Goal: Transaction & Acquisition: Purchase product/service

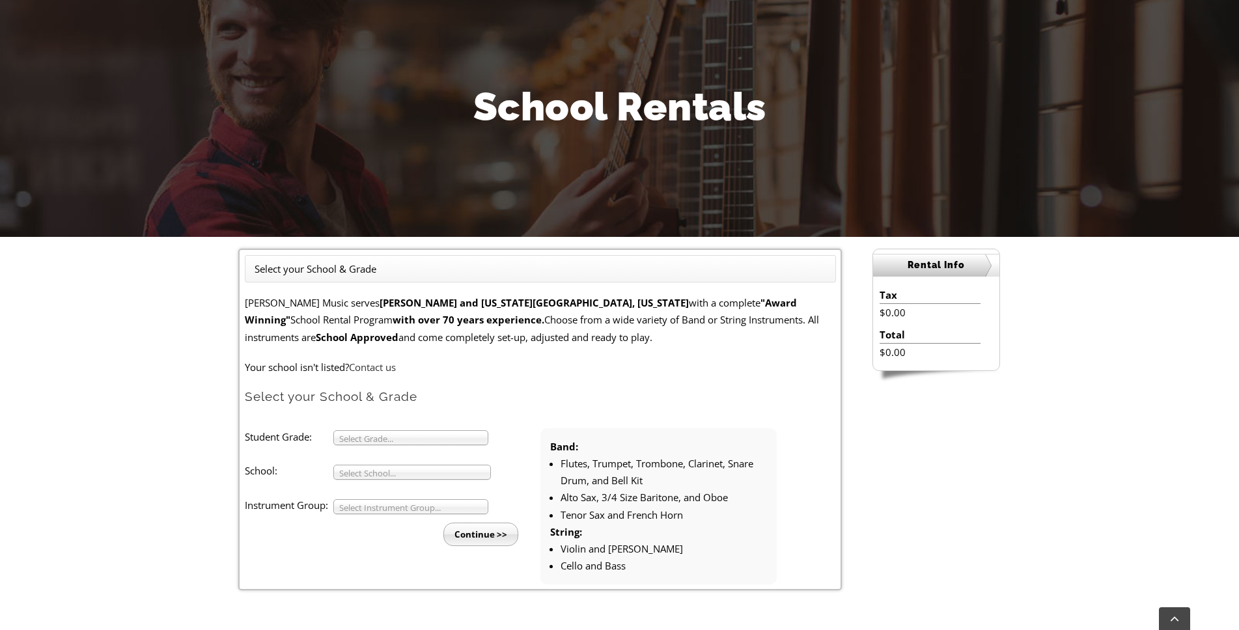
scroll to position [257, 0]
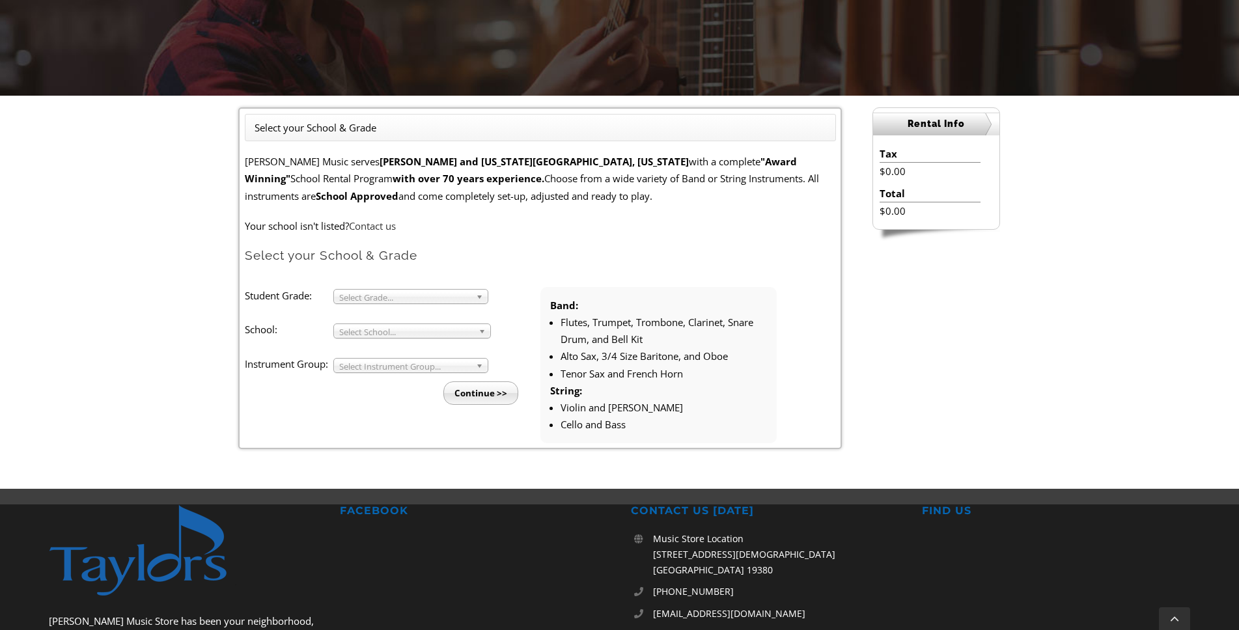
click at [376, 298] on span "Select Grade..." at bounding box center [404, 298] width 131 height 16
click at [365, 328] on li "4" at bounding box center [414, 328] width 141 height 16
click at [365, 328] on span "Select School..." at bounding box center [406, 332] width 134 height 16
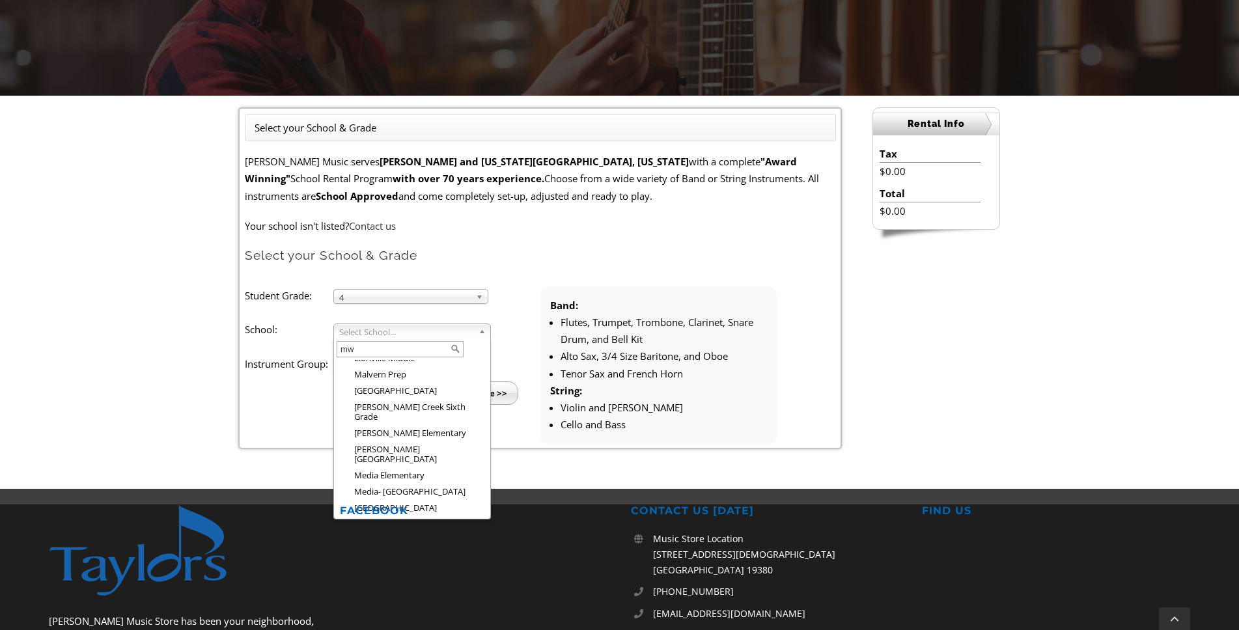
scroll to position [0, 0]
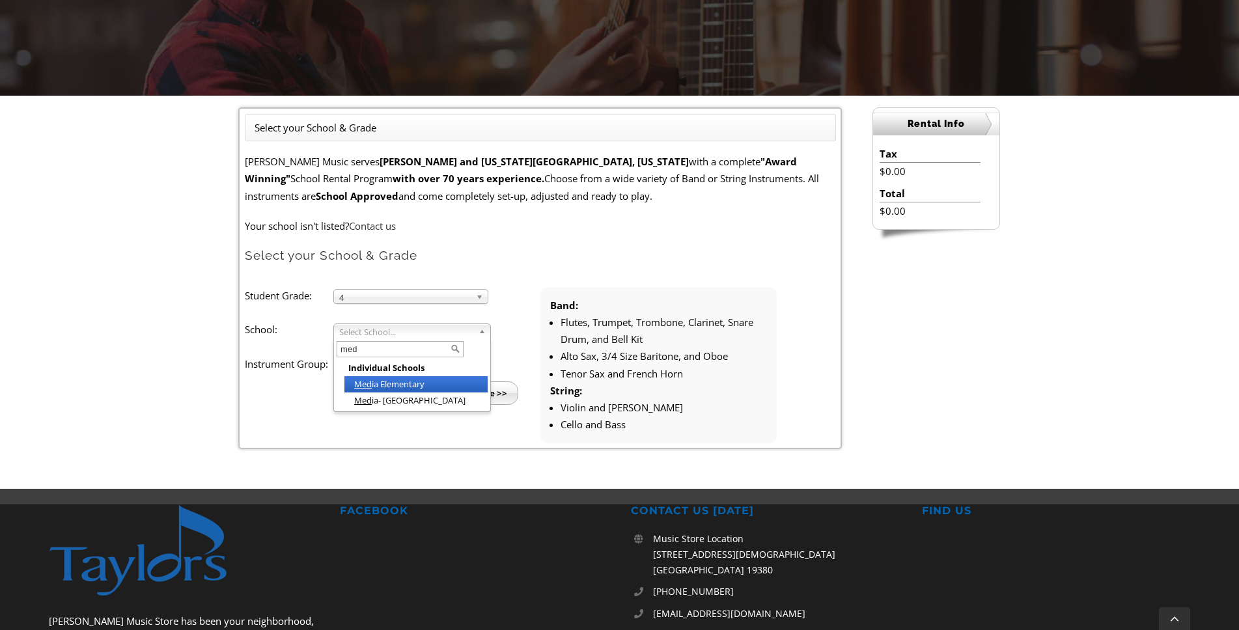
type input "med"
click at [409, 383] on li "Med ia Elementary" at bounding box center [415, 384] width 143 height 16
click at [408, 359] on span "Select Instrument Group..." at bounding box center [404, 367] width 131 height 16
click at [388, 387] on li "Band" at bounding box center [414, 380] width 141 height 16
click at [497, 396] on input "Continue >>" at bounding box center [480, 392] width 75 height 23
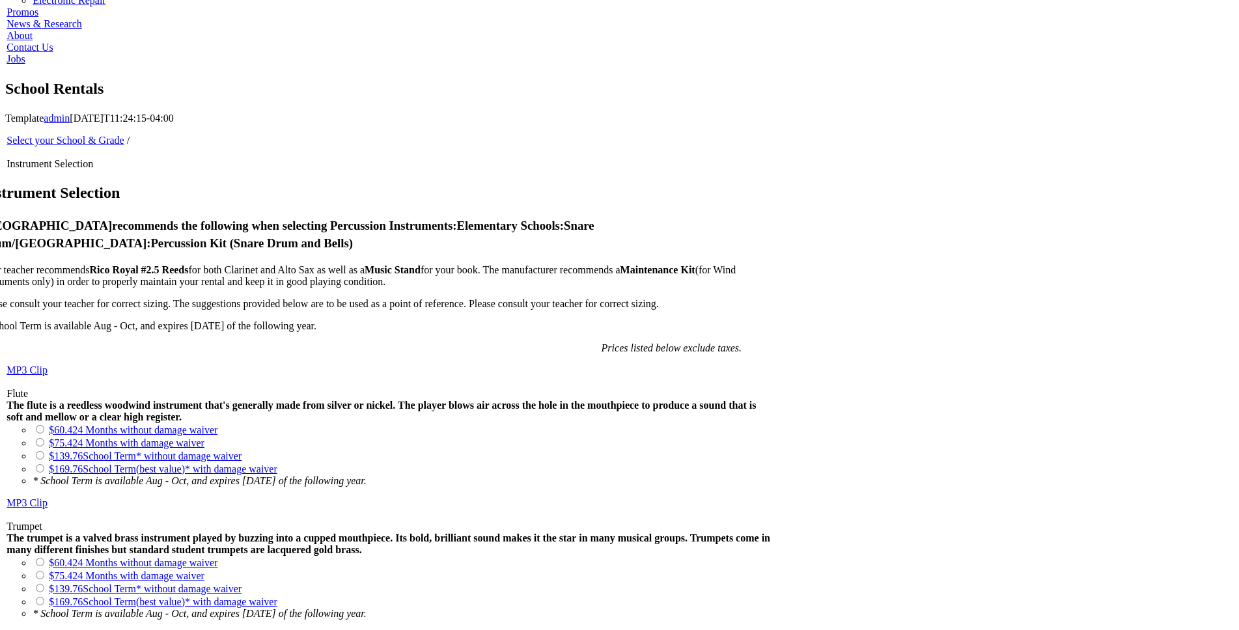
scroll to position [780, 0]
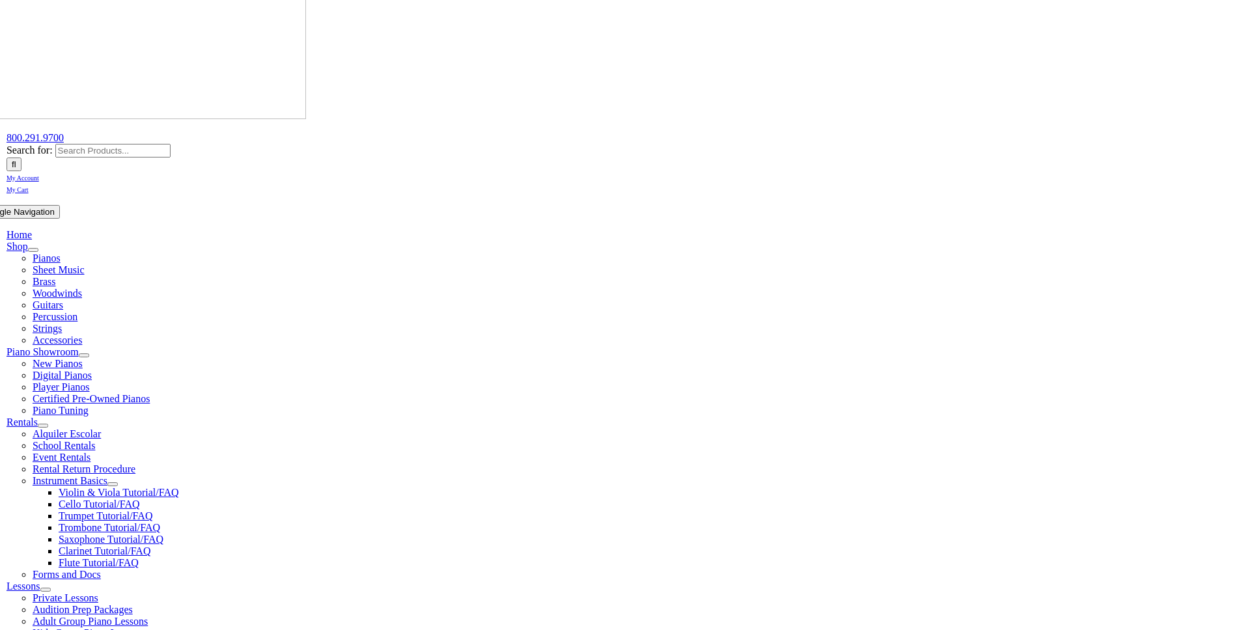
scroll to position [159, 0]
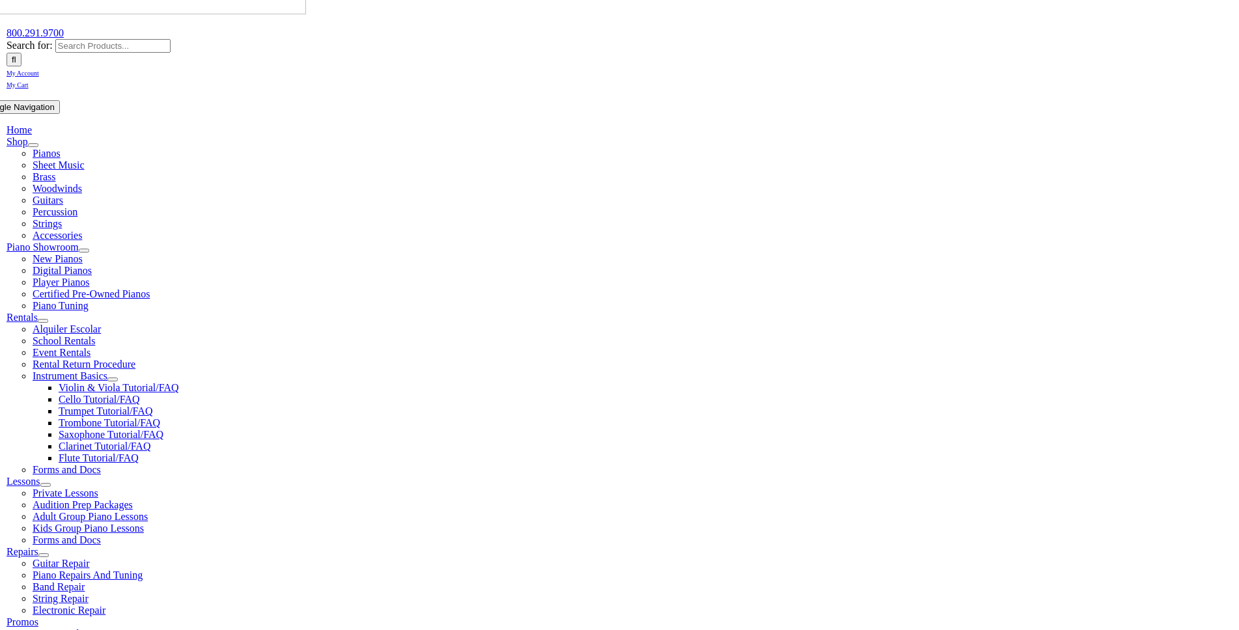
checkbox input"] "true"
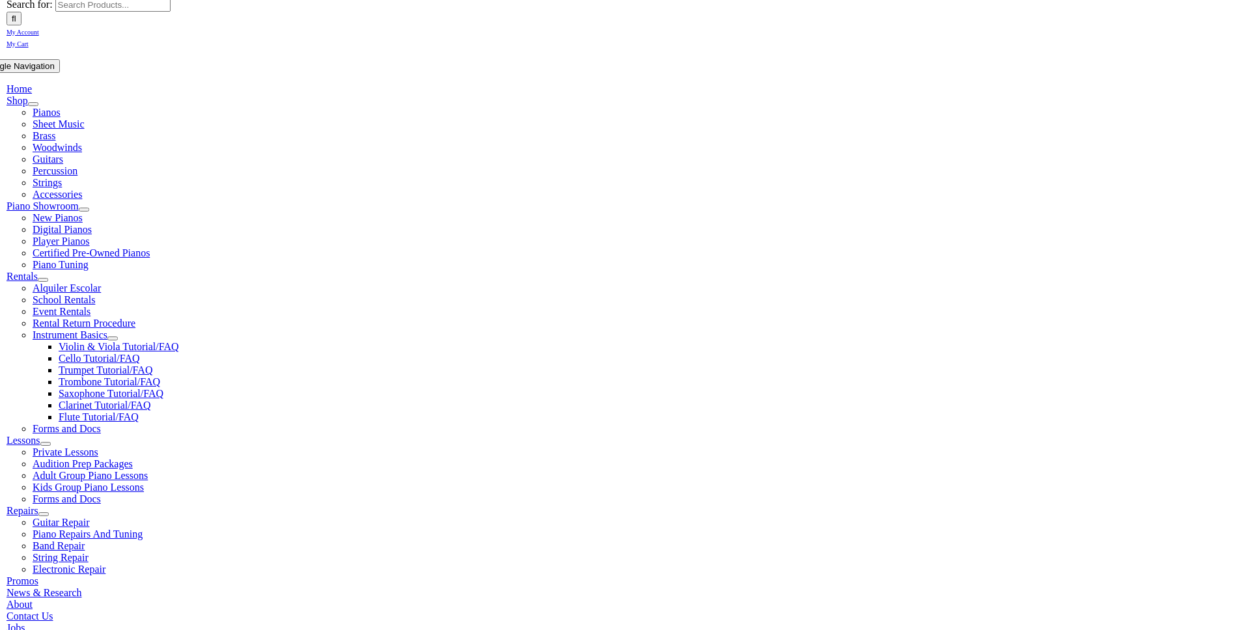
scroll to position [221, 0]
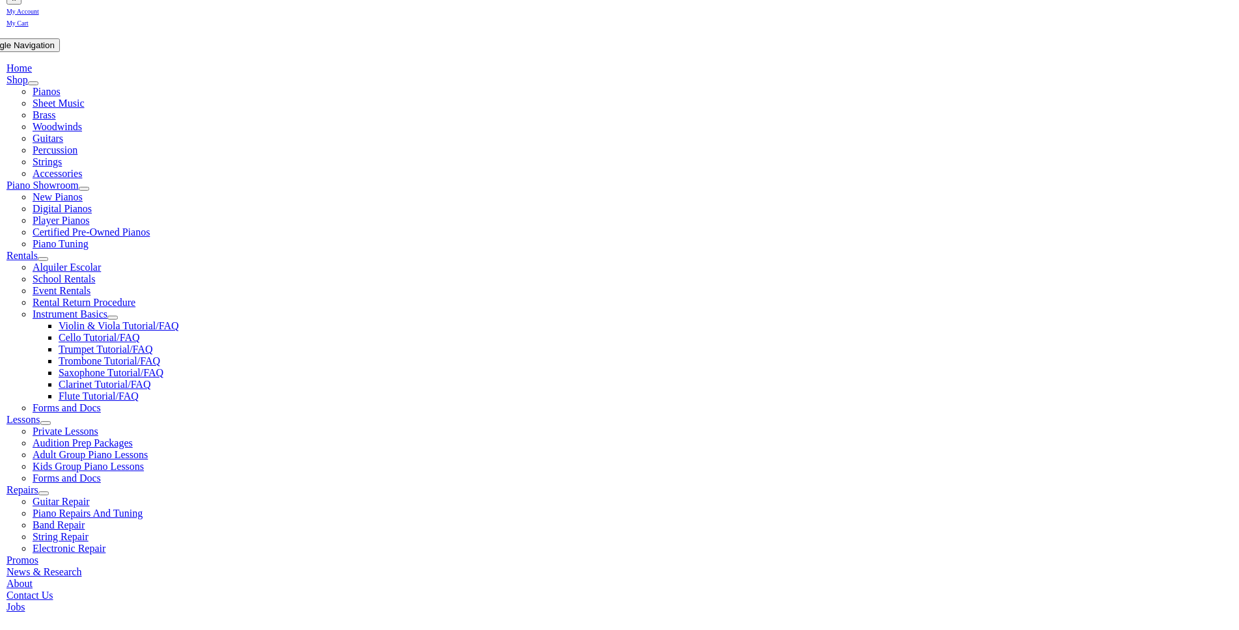
checkbox input"] "true"
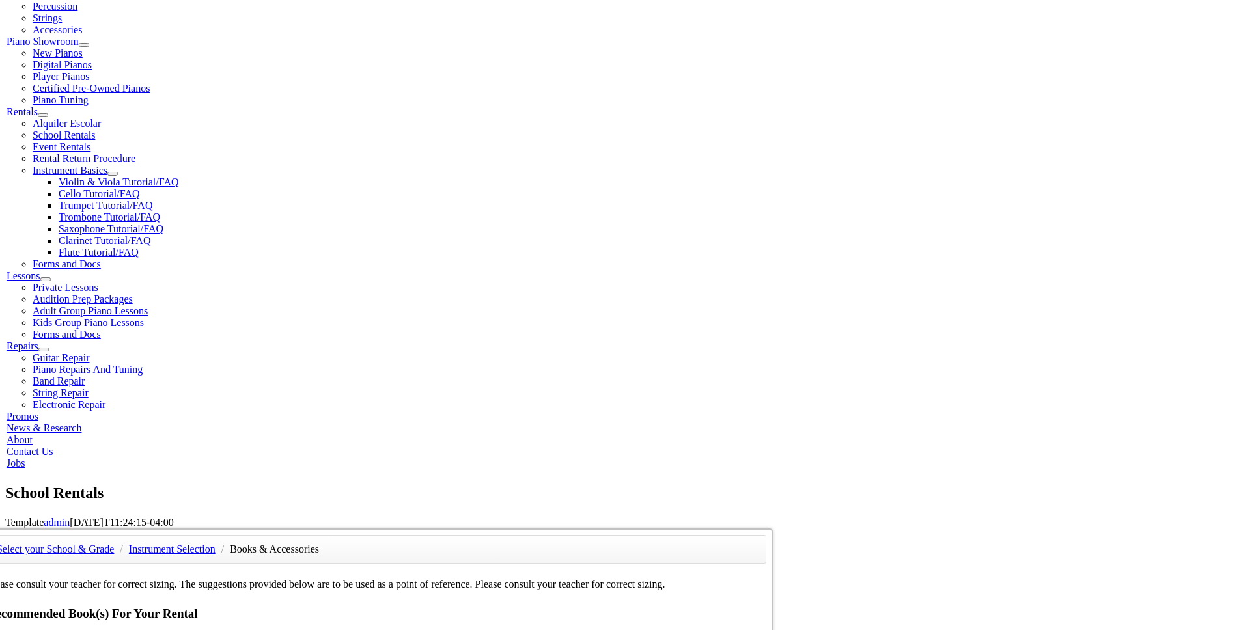
scroll to position [378, 0]
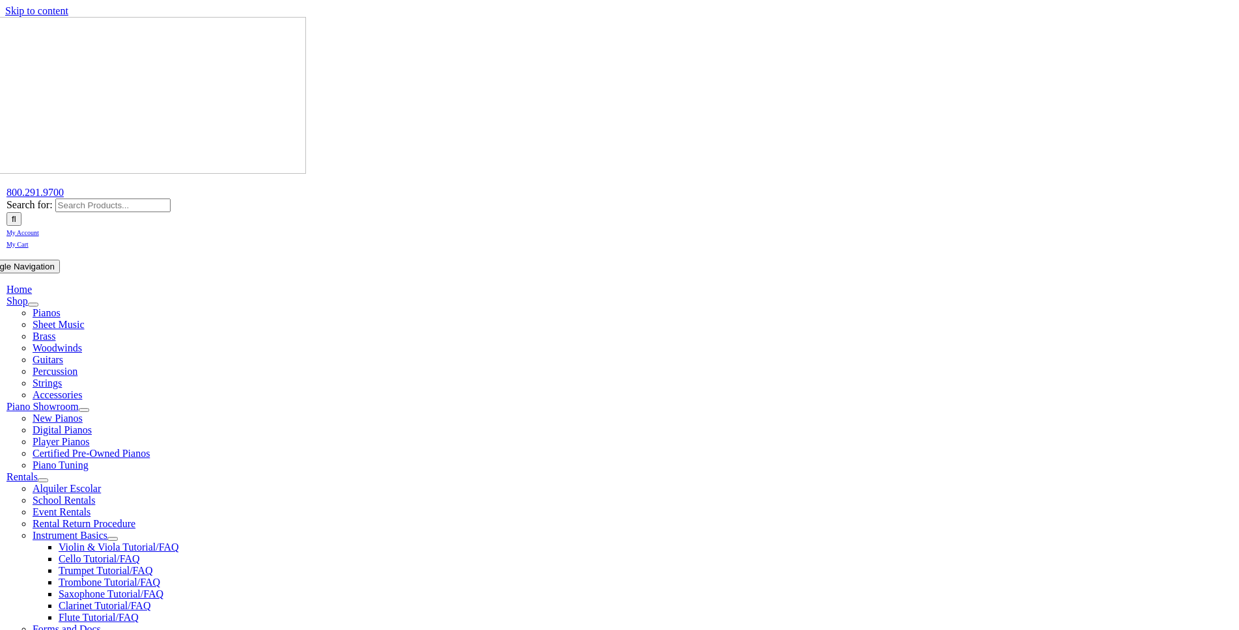
type input "Anab"
type input "1"
type input "Anabel"
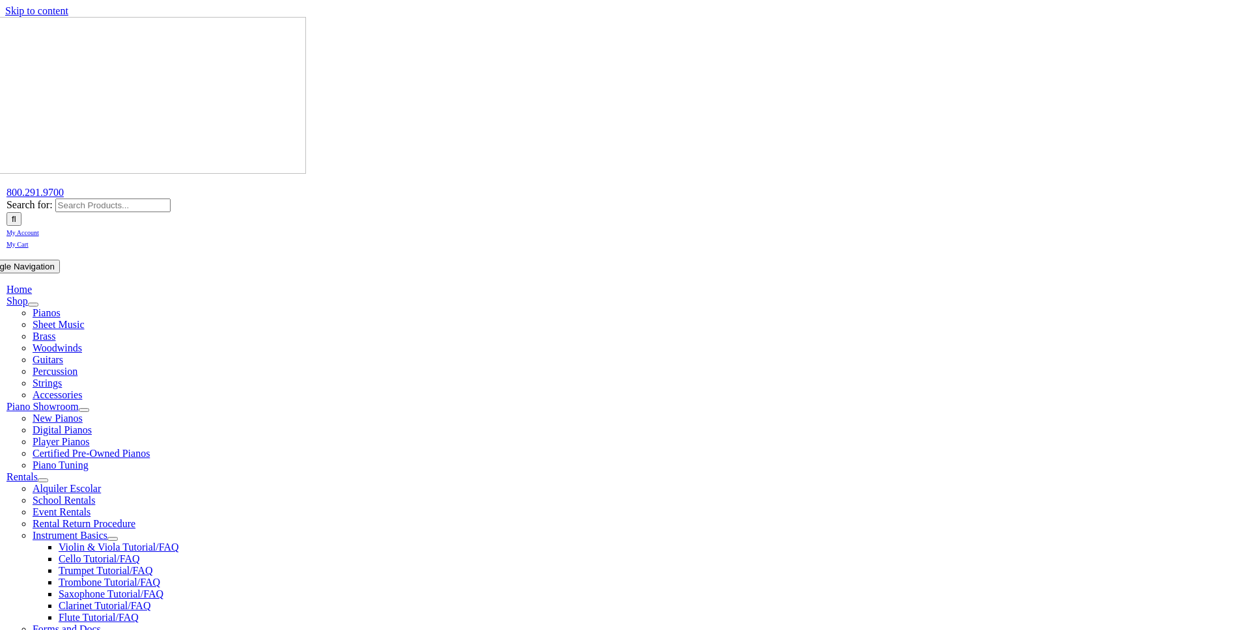
type input "Crawford"
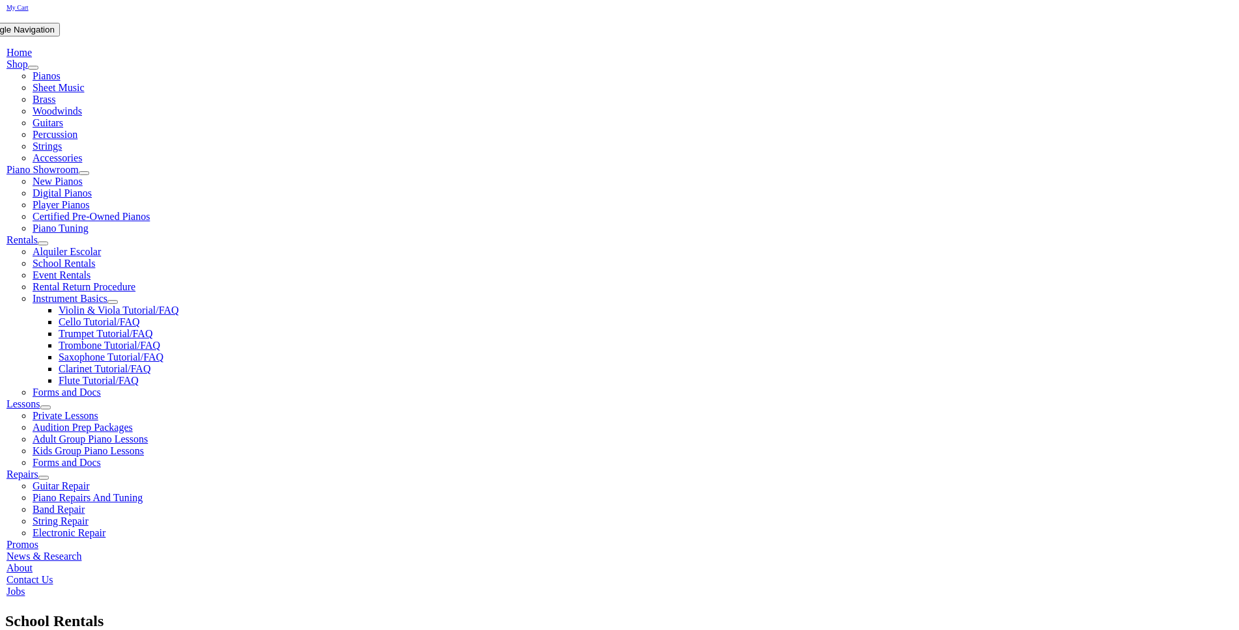
scroll to position [245, 0]
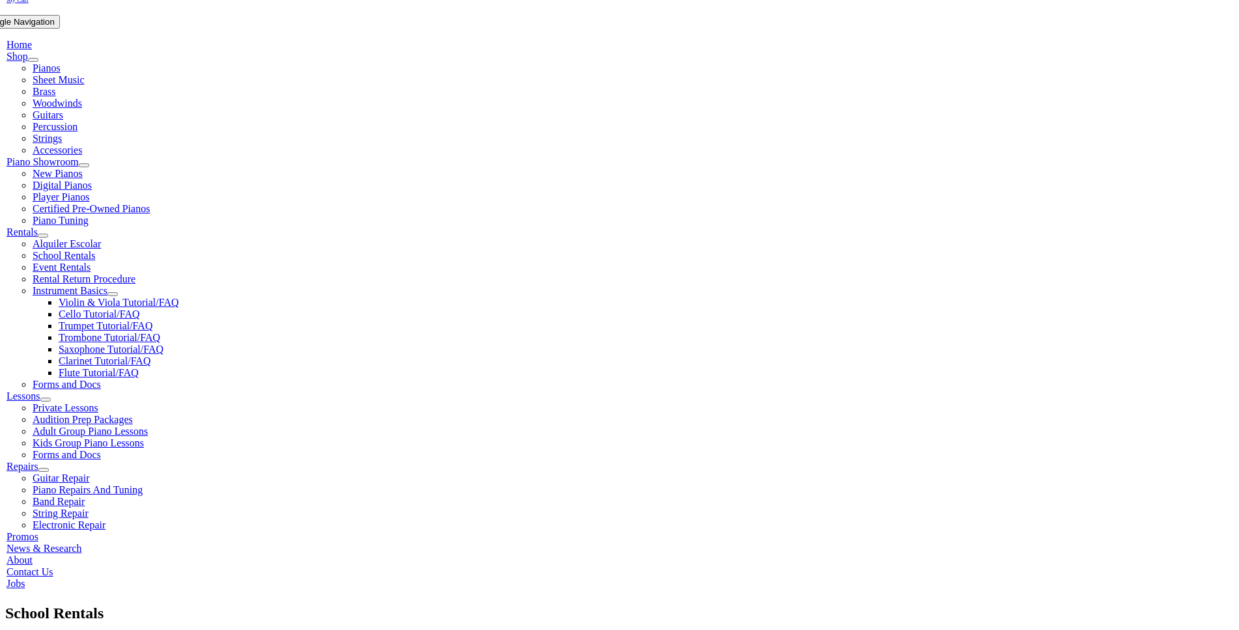
type input "mm/dd/yyyy"
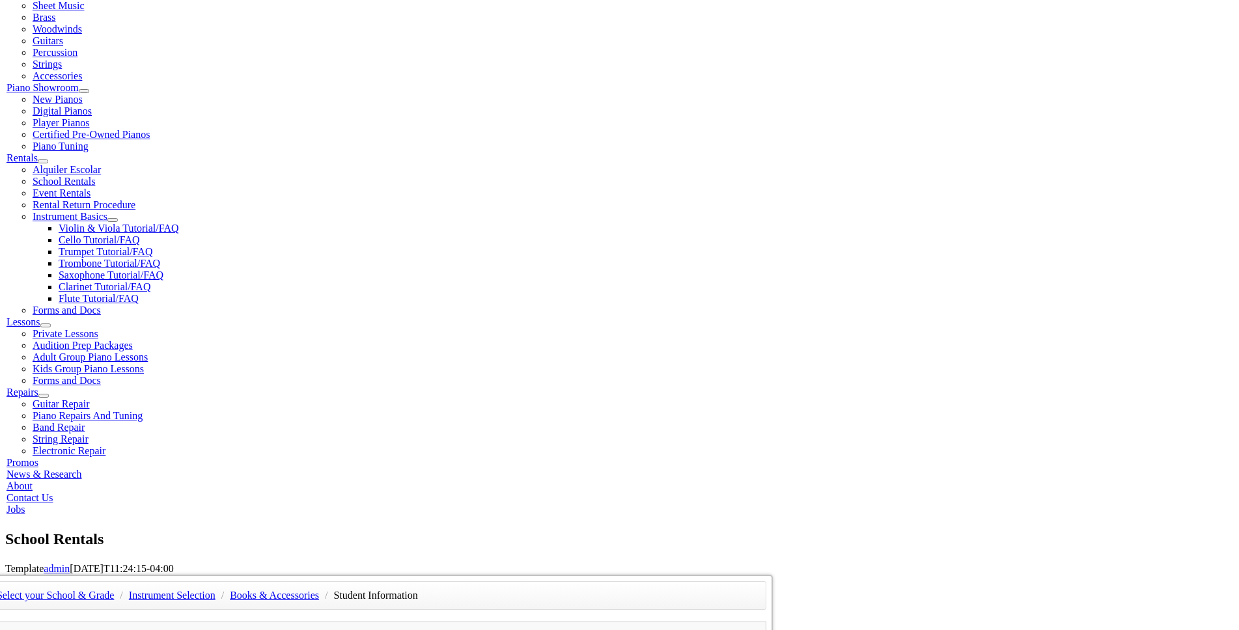
scroll to position [321, 0]
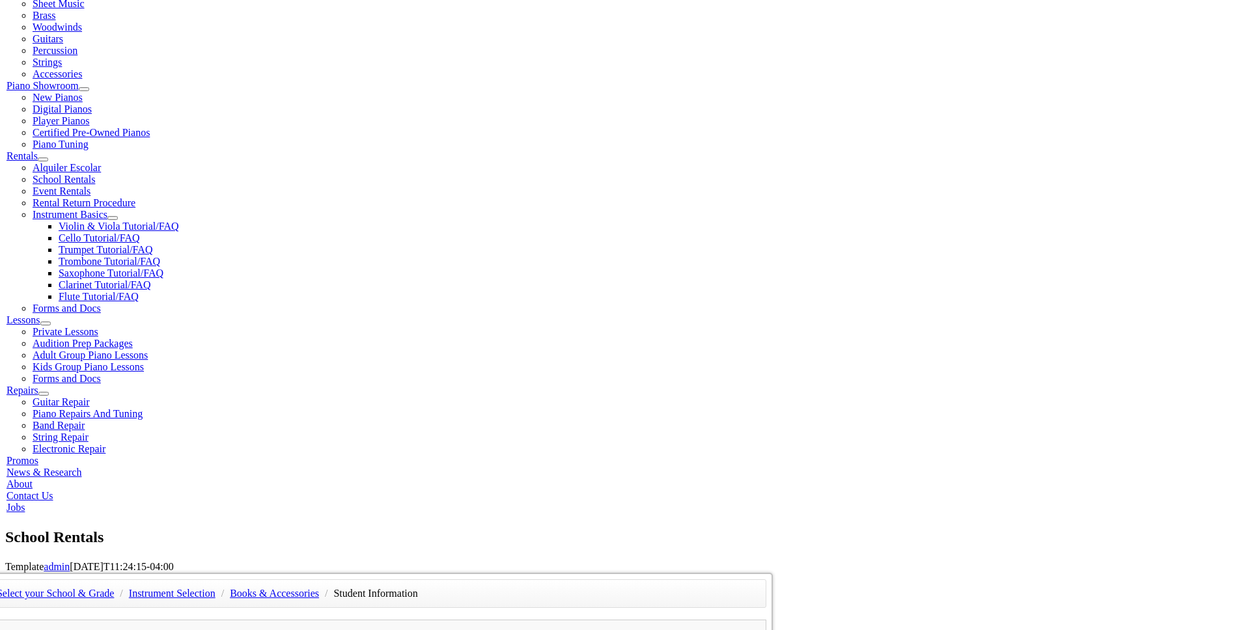
type input "07/22/1993"
type input "Ocrolus"
type input "7179686563"
type input "30119328"
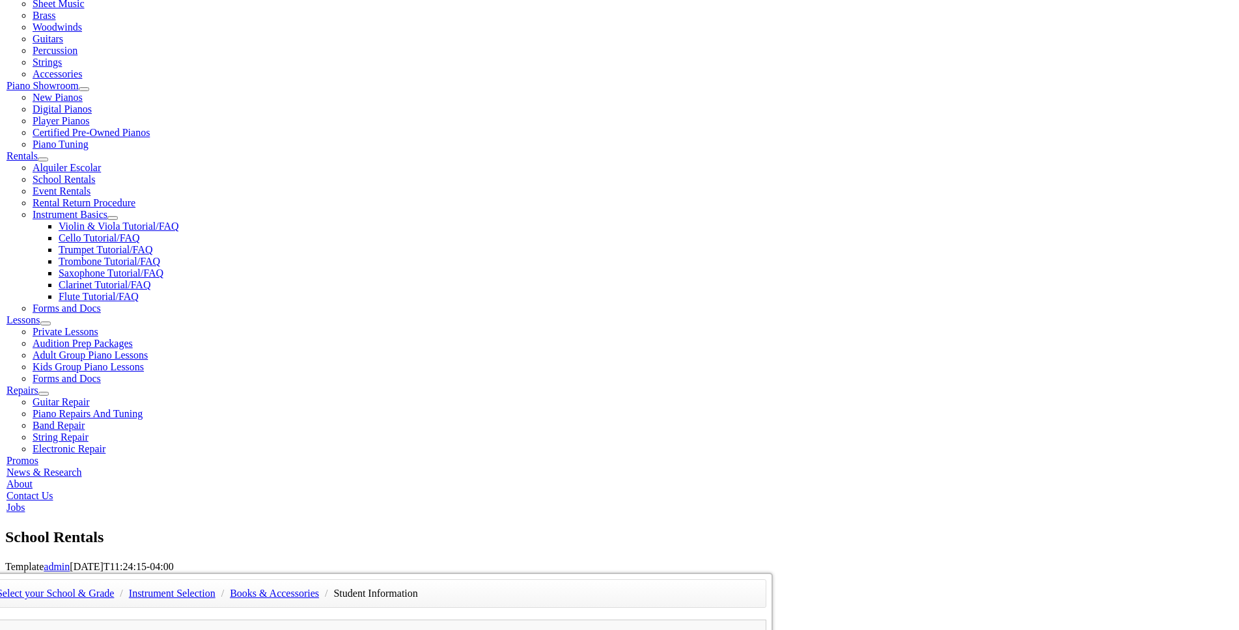
type input "Justin McNabb"
type input "4433868695"
type input "United Way of Central Maryland"
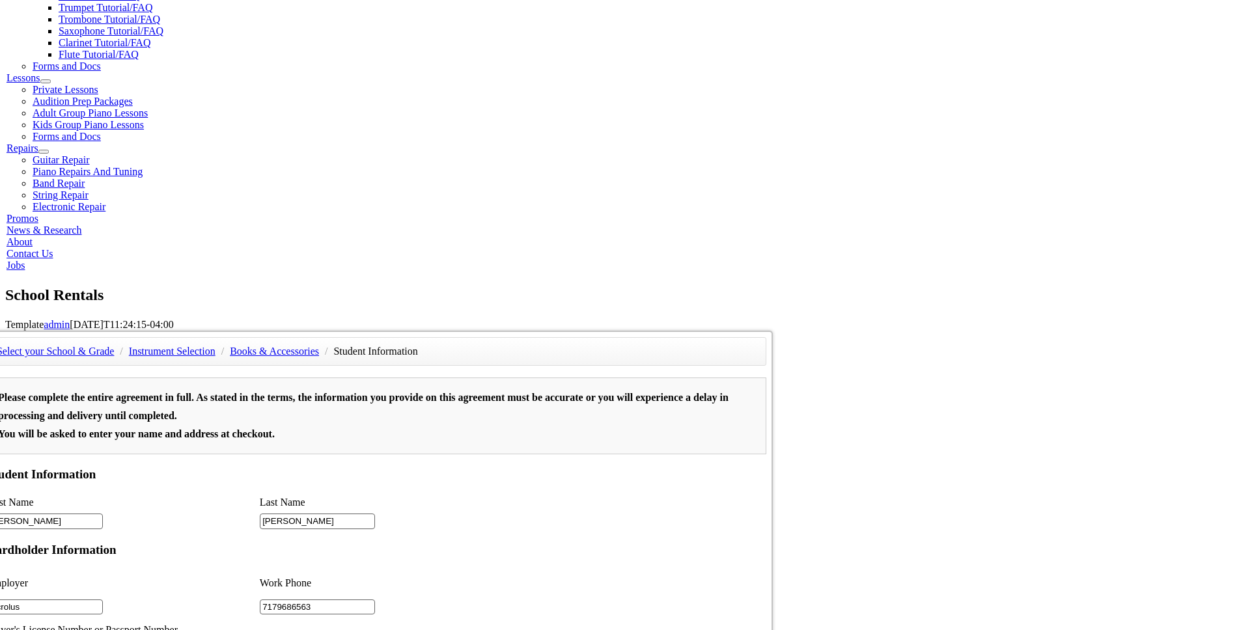
scroll to position [569, 0]
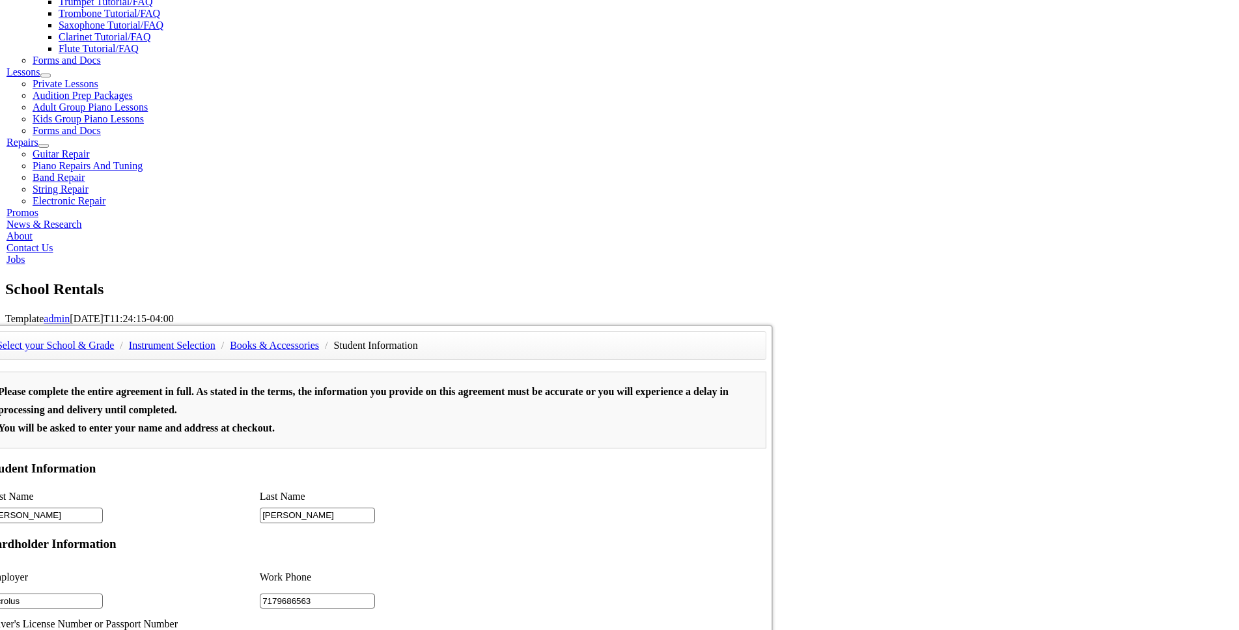
type input "2"
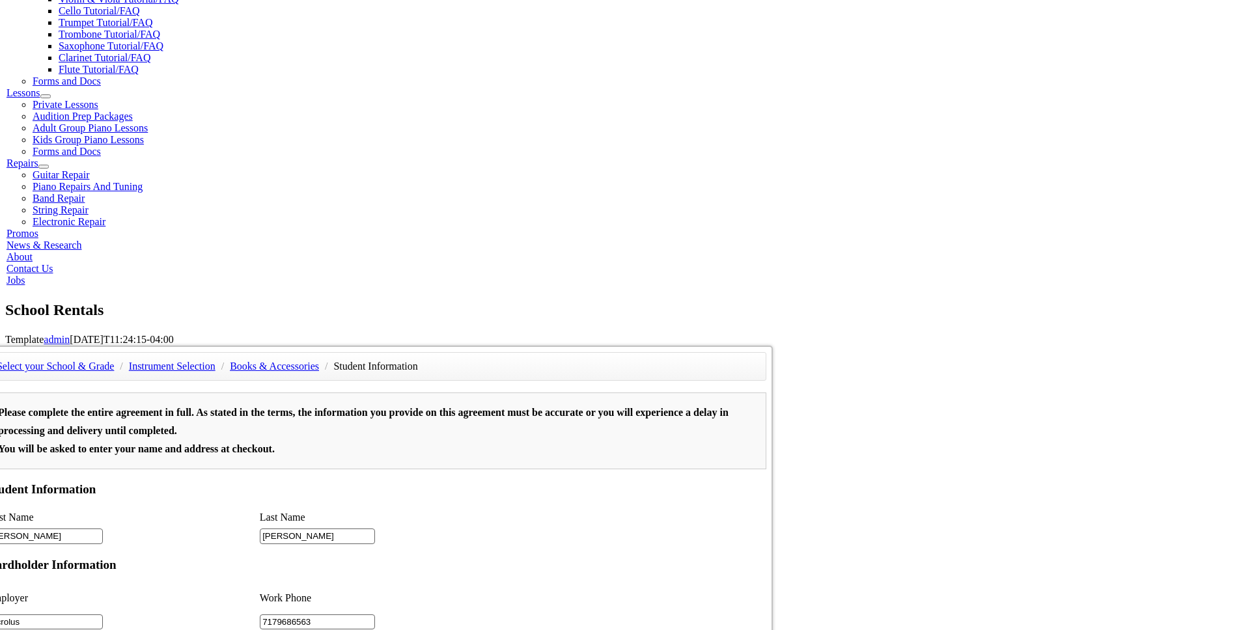
scroll to position [695, 0]
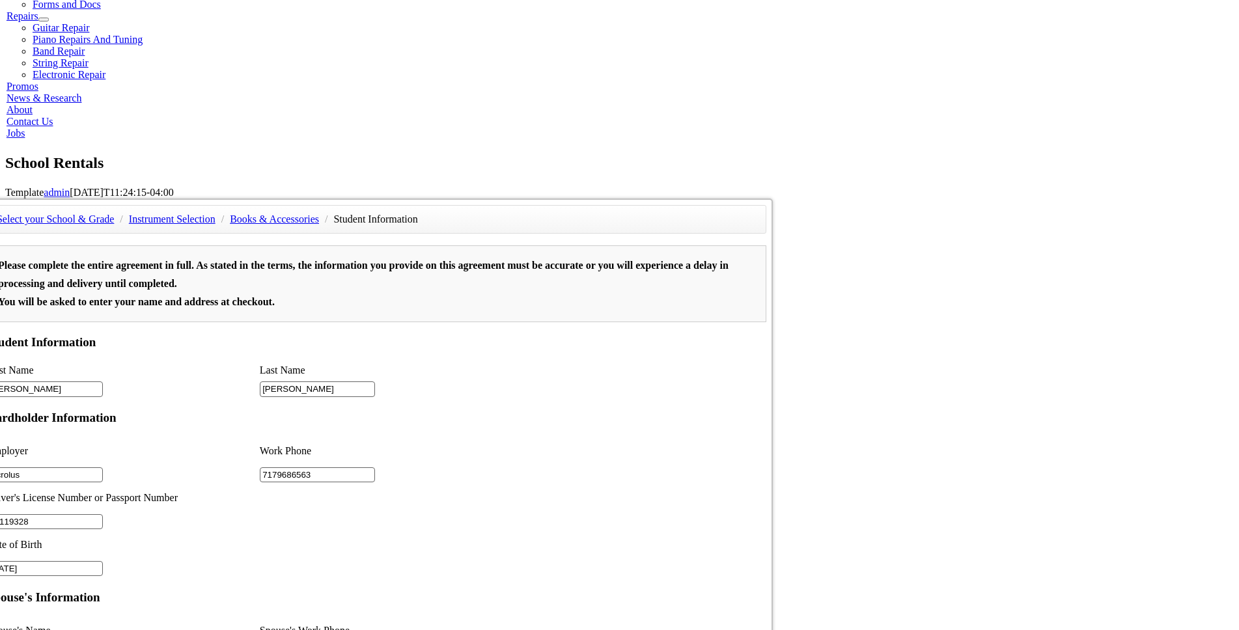
type input "United Way of Central Maryland"
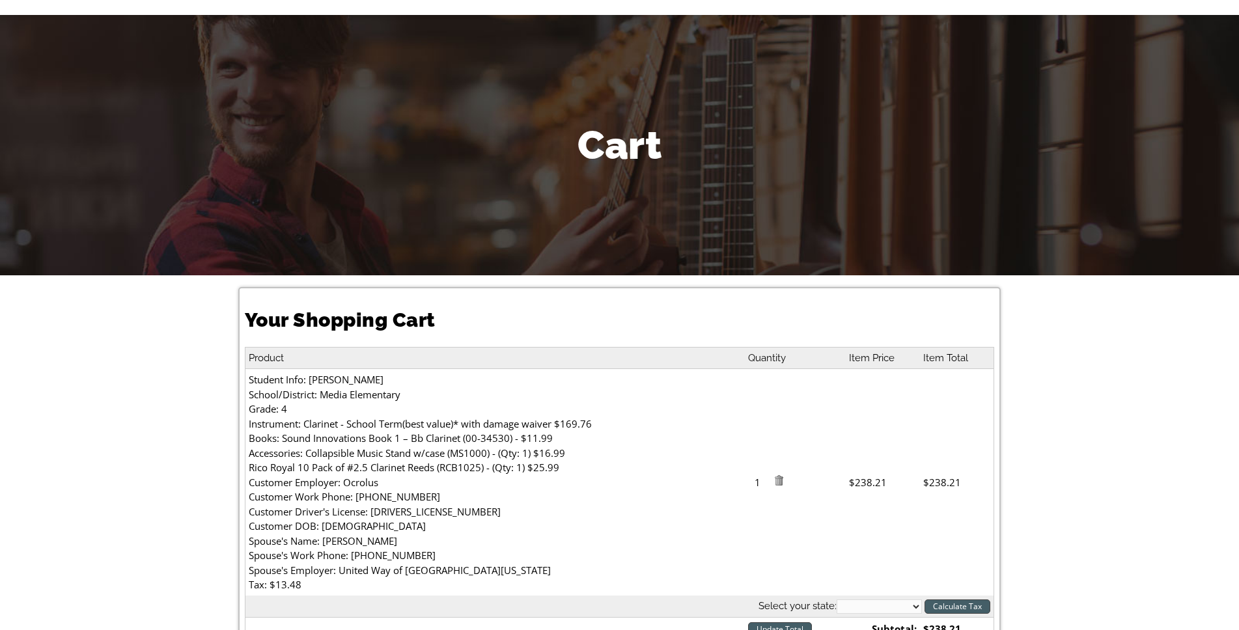
scroll to position [350, 0]
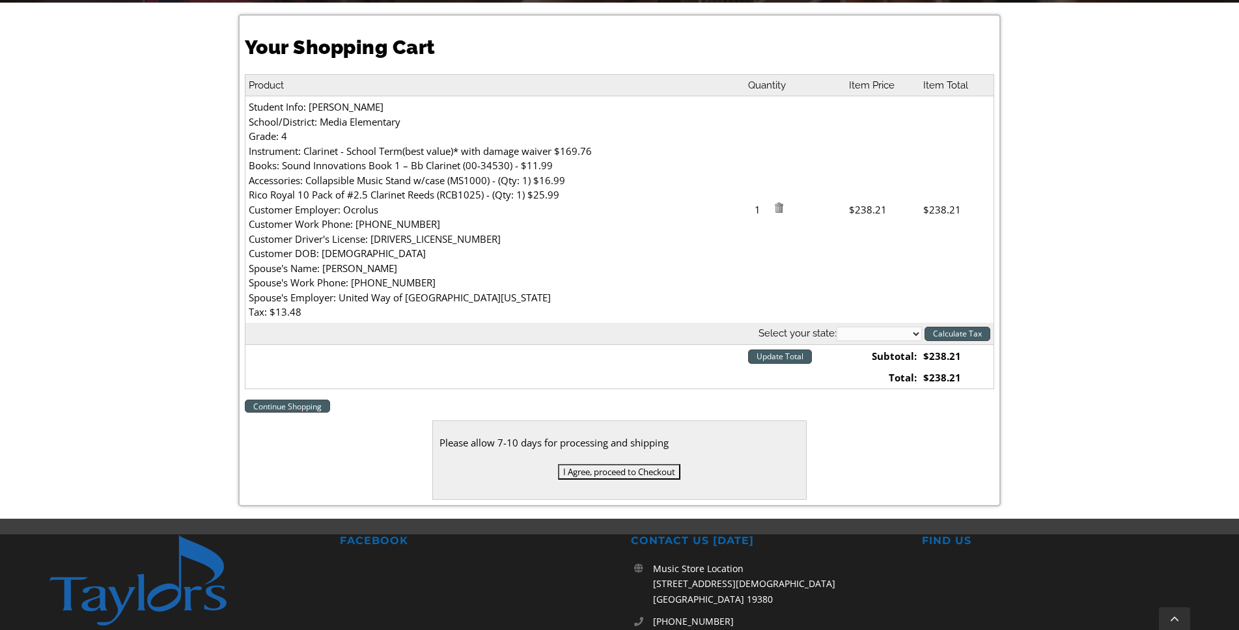
click at [916, 337] on select "[US_STATE] [US_STATE] [US_STATE] [US_STATE] [US_STATE] [US_STATE] [US_STATE] [U…" at bounding box center [878, 334] width 85 height 14
select select "PA"
click at [970, 335] on input "Calculate Tax" at bounding box center [957, 334] width 66 height 14
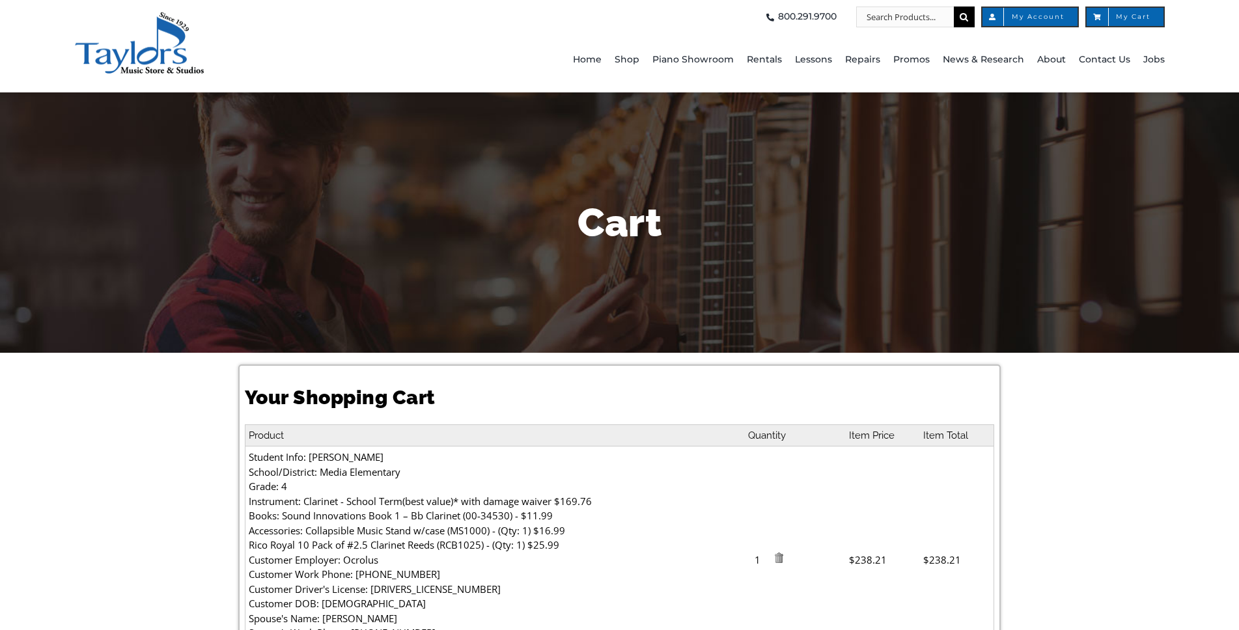
select select "PA"
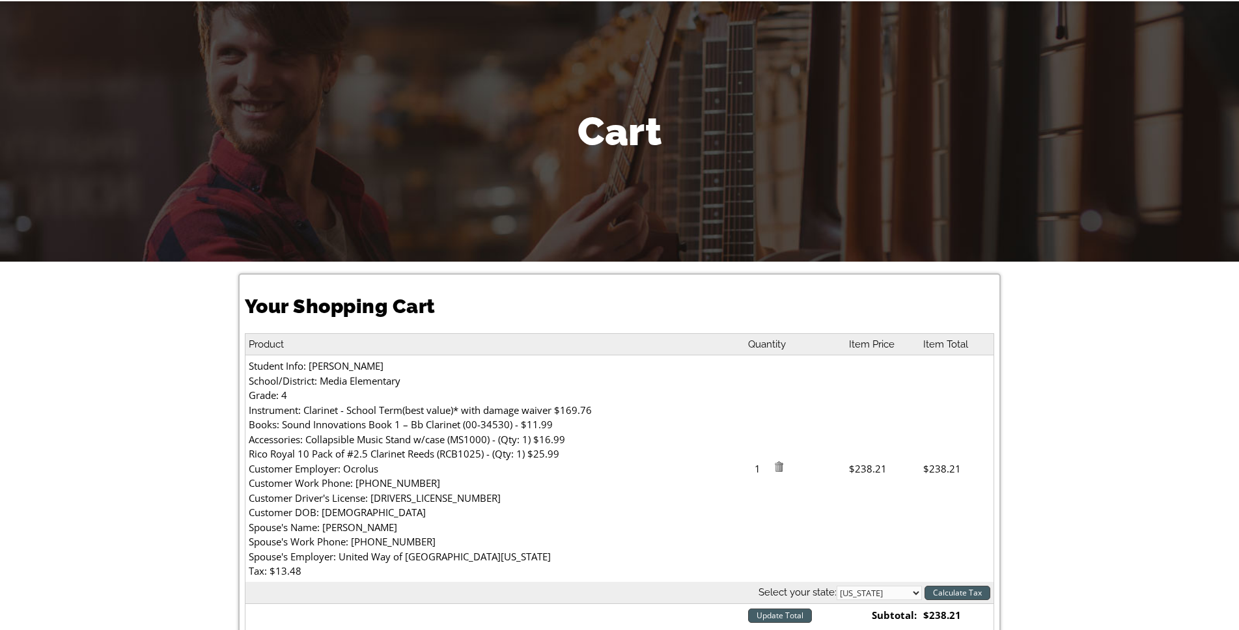
scroll to position [457, 0]
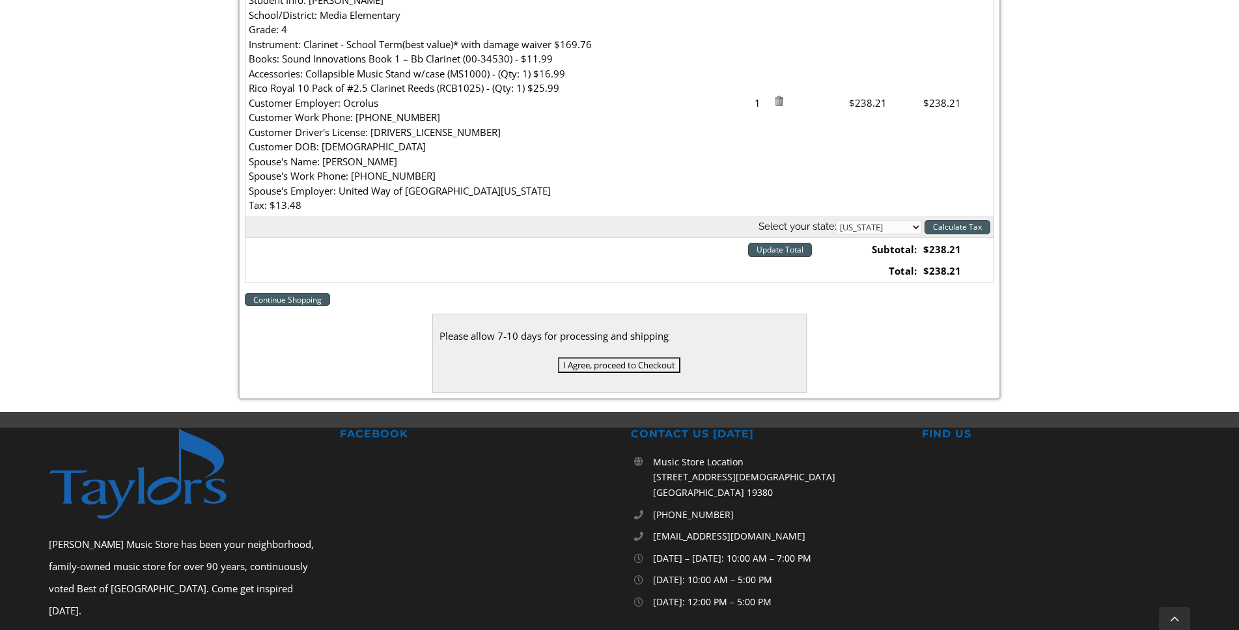
click at [638, 364] on input "I Agree, proceed to Checkout" at bounding box center [619, 365] width 122 height 16
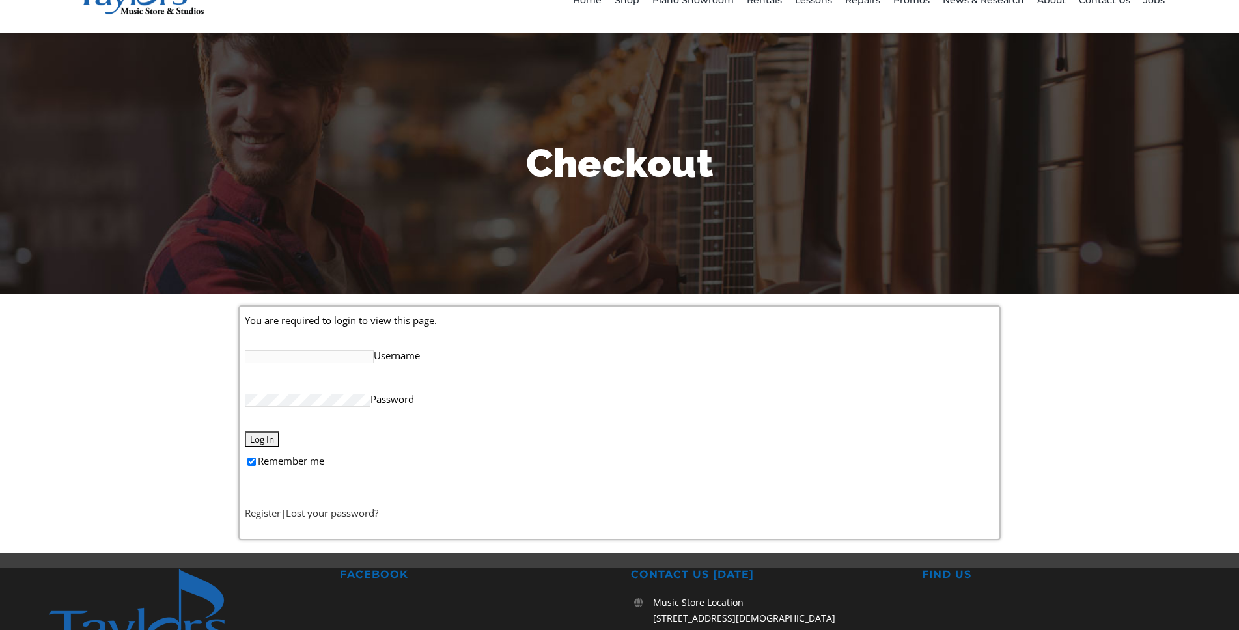
scroll to position [79, 0]
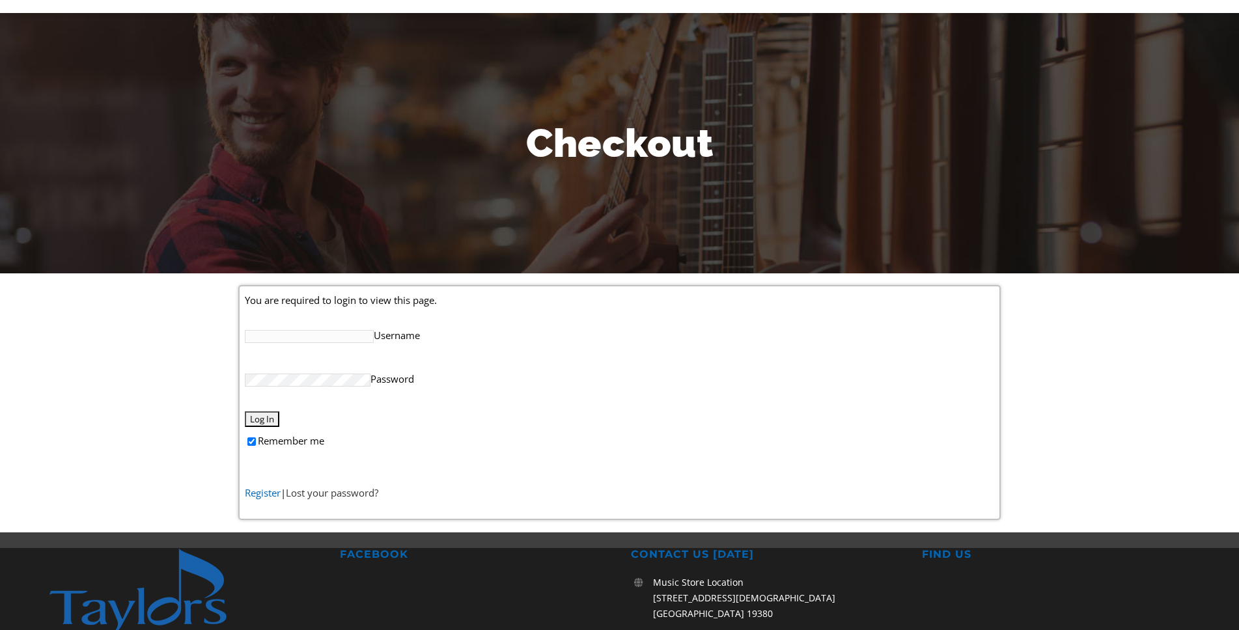
click at [264, 492] on link "Register" at bounding box center [263, 492] width 36 height 13
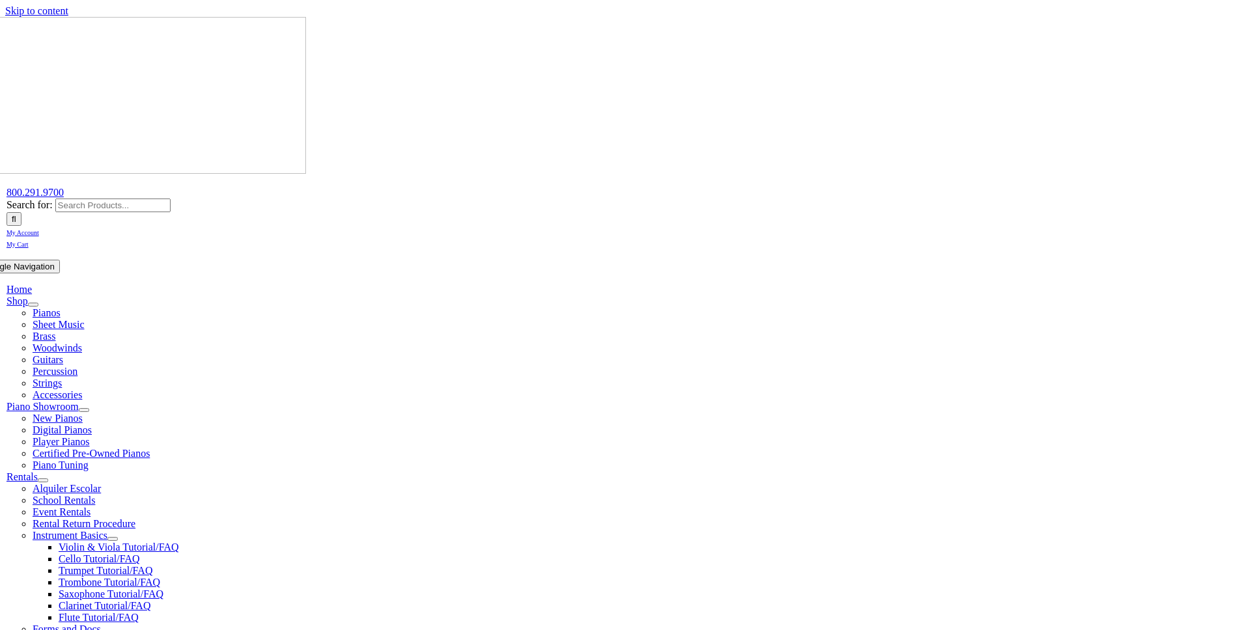
select select "PA"
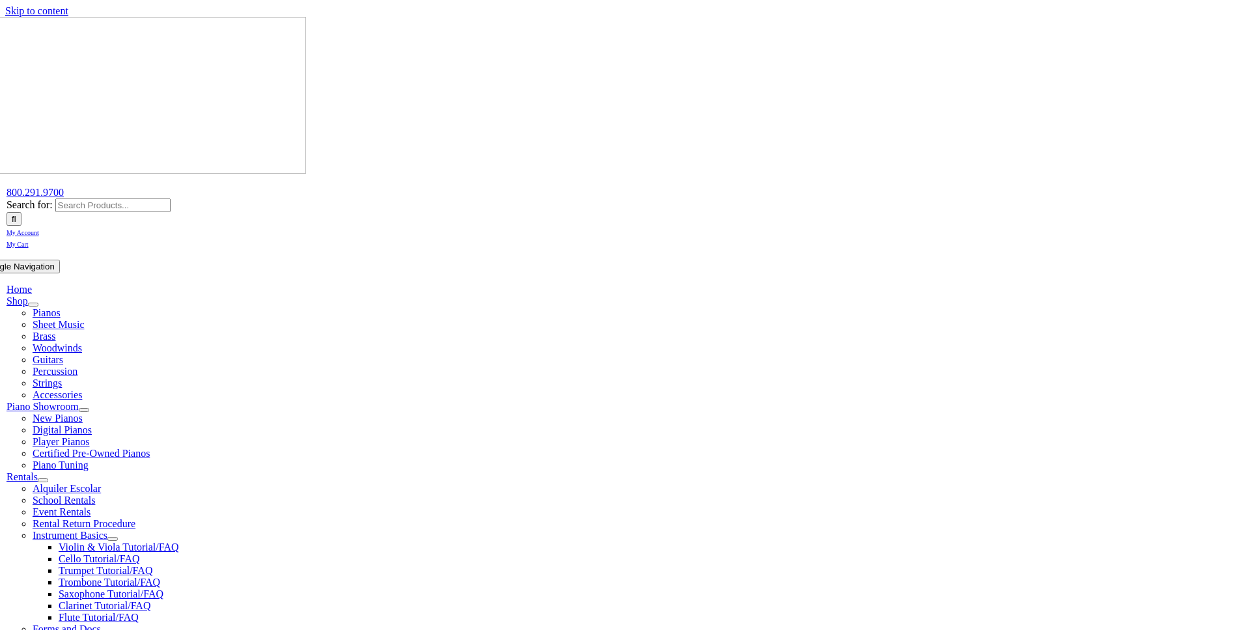
select select
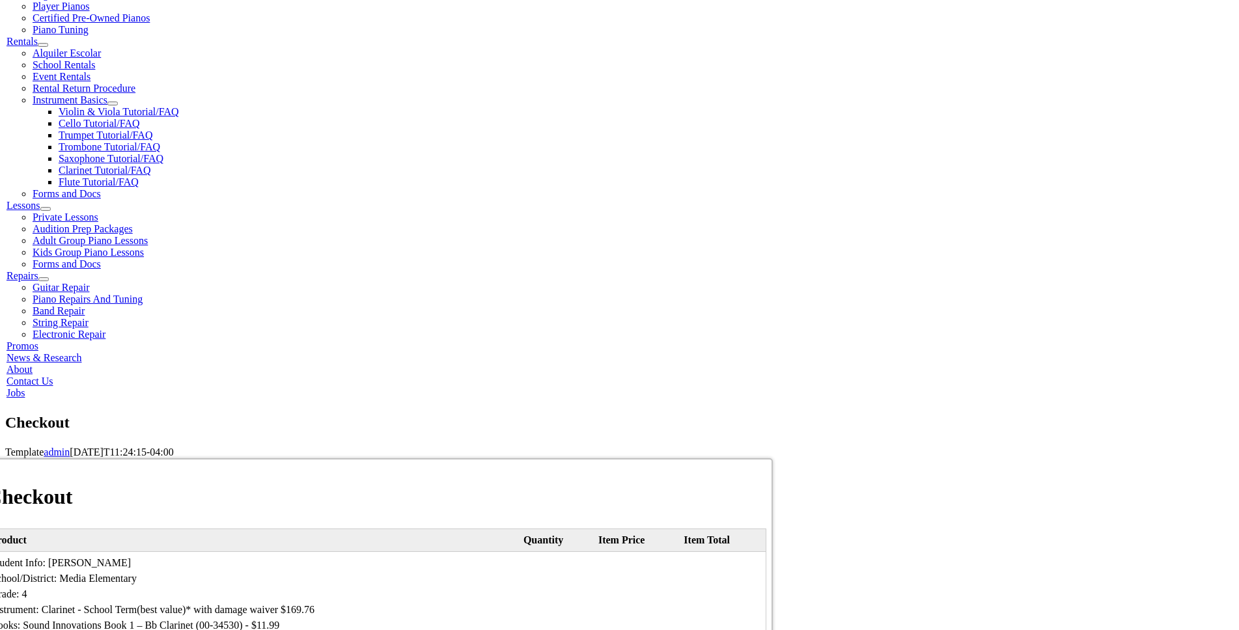
scroll to position [487, 0]
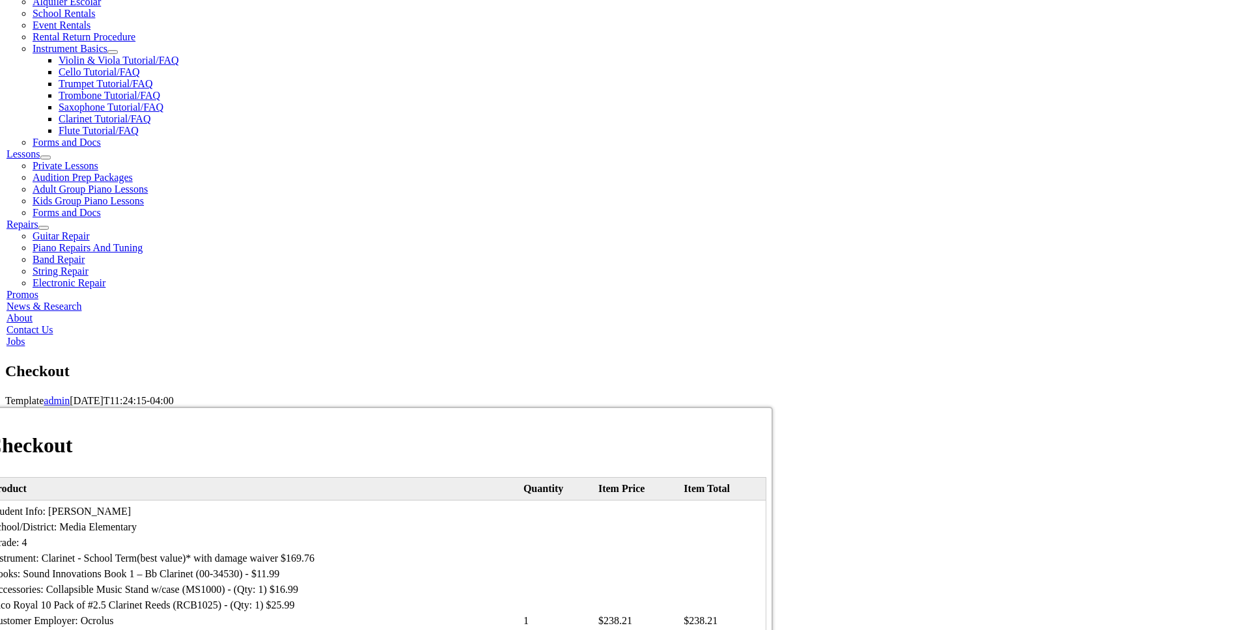
type input "[PERSON_NAME]"
type input "[STREET_ADDRESS]"
type input "Media"
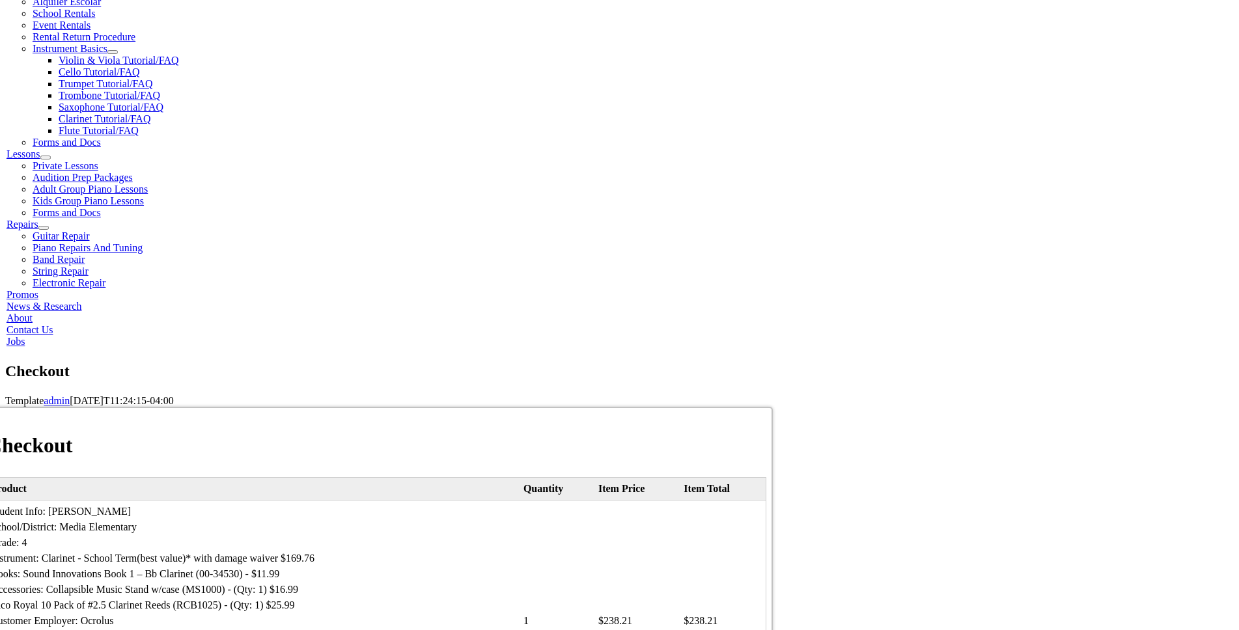
select select "PA"
type input "19063"
select select "visa"
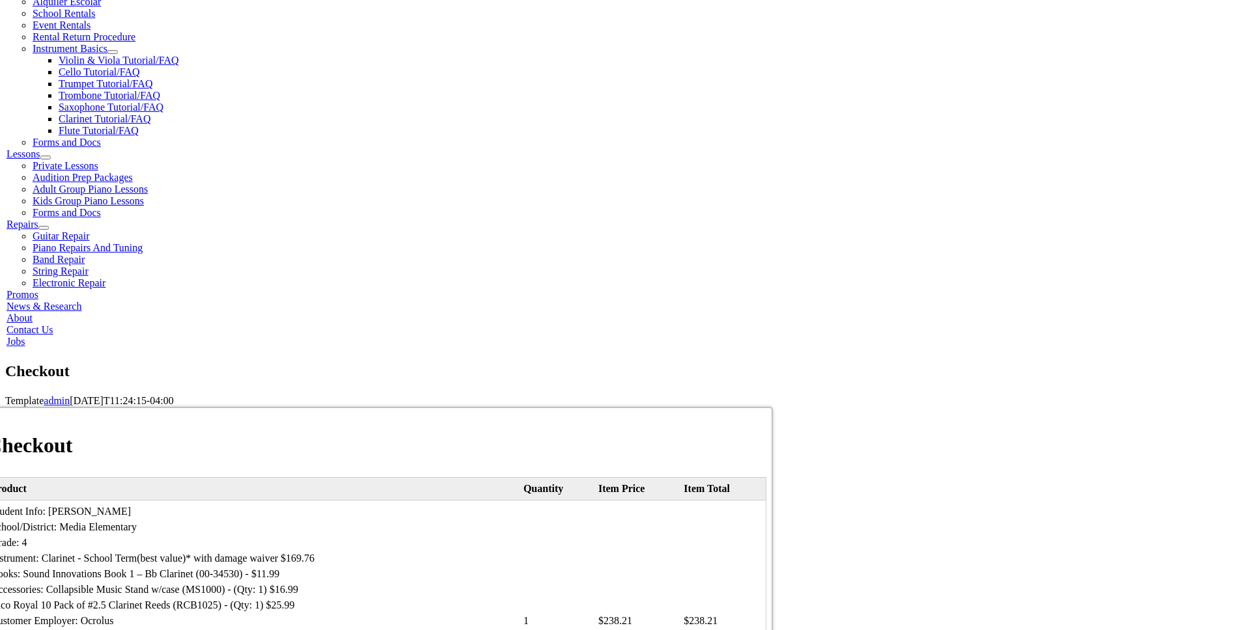
type input "[CREDIT_CARD_NUMBER]"
select select "06"
select select "2026"
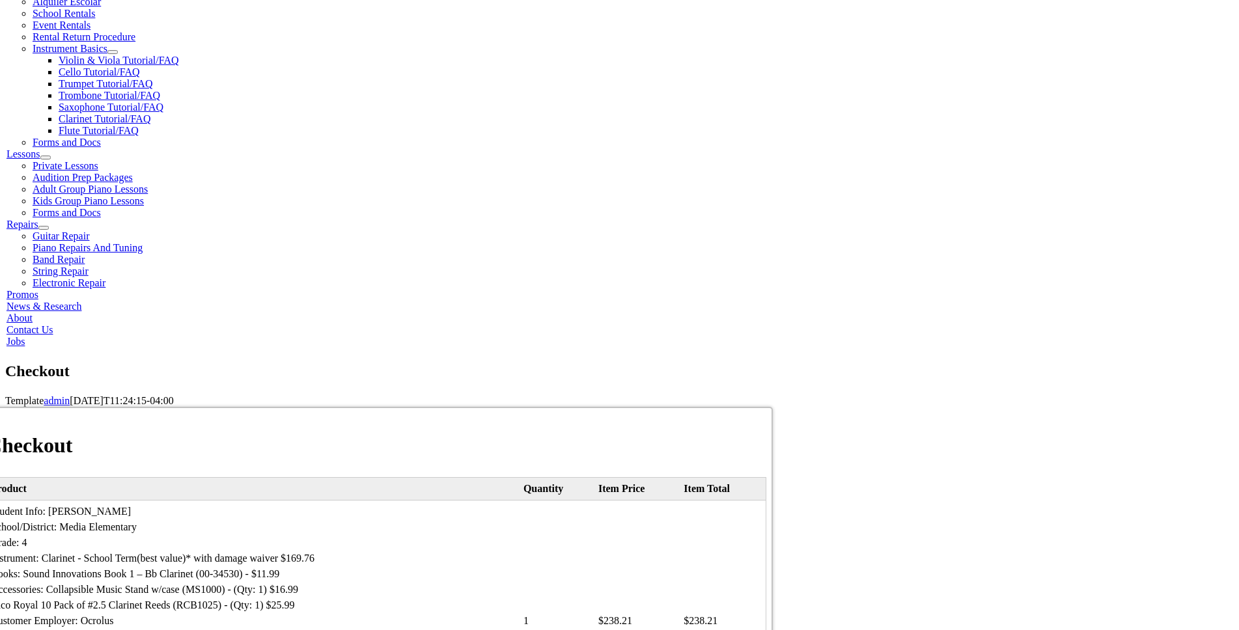
drag, startPoint x: 749, startPoint y: 359, endPoint x: 727, endPoint y: 377, distance: 29.1
type input "975"
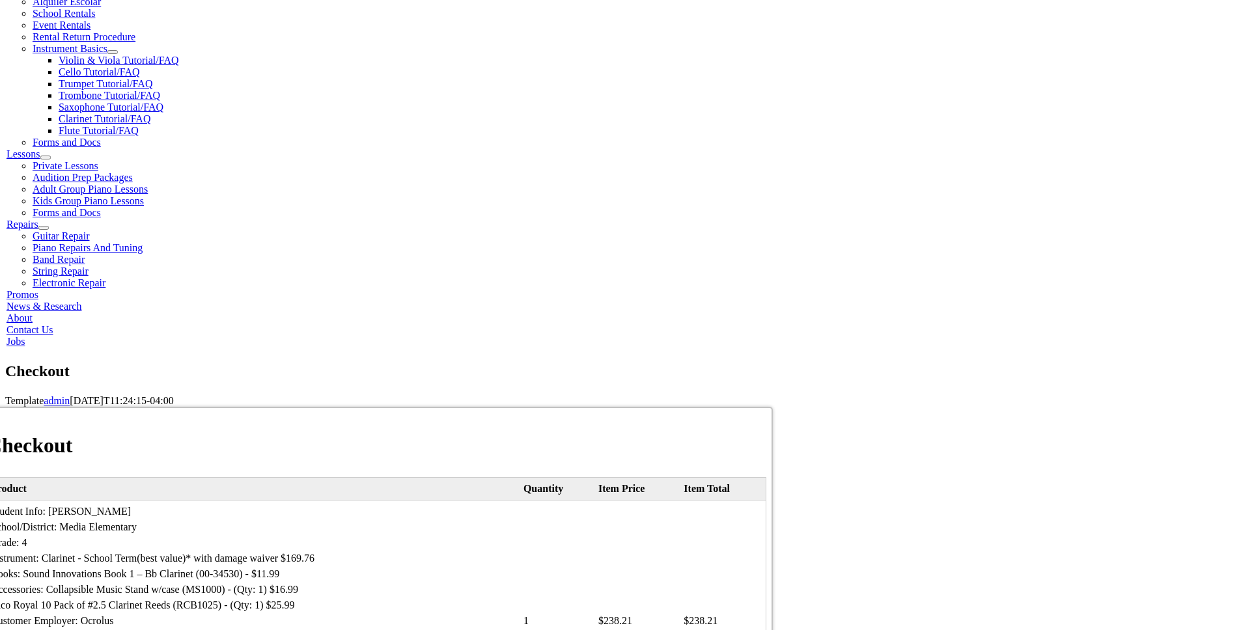
type input "7179686563"
type input "[EMAIL_ADDRESS][DOMAIN_NAME]"
